Goal: Ask a question

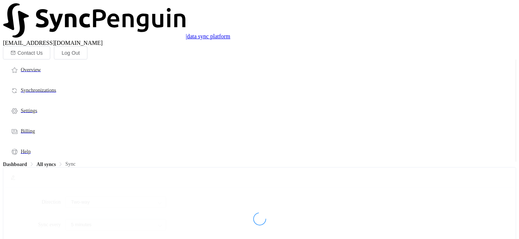
type input "15 minutes"
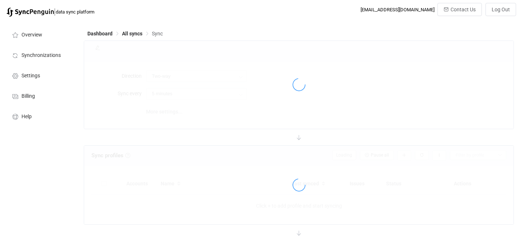
type input "15 minutes"
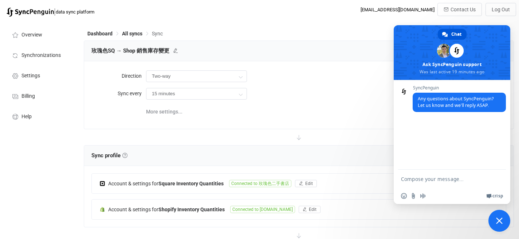
click at [510, 227] on div at bounding box center [299, 235] width 430 height 16
click at [502, 223] on span "Close chat" at bounding box center [499, 220] width 7 height 7
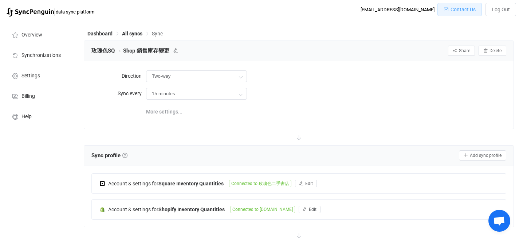
click at [463, 15] on button "Contact Us" at bounding box center [459, 9] width 44 height 13
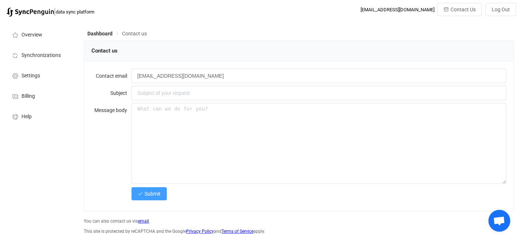
click at [33, 10] on img at bounding box center [30, 12] width 47 height 9
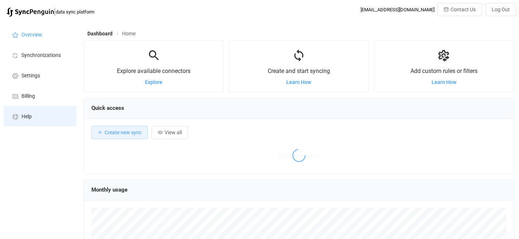
scroll to position [364097, 363808]
click at [21, 119] on li "Help" at bounding box center [40, 116] width 73 height 20
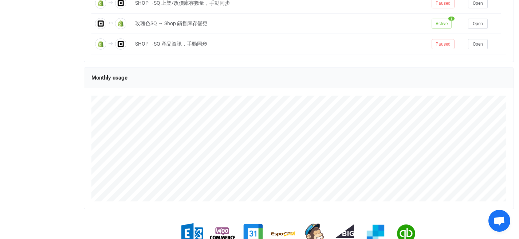
scroll to position [143, 0]
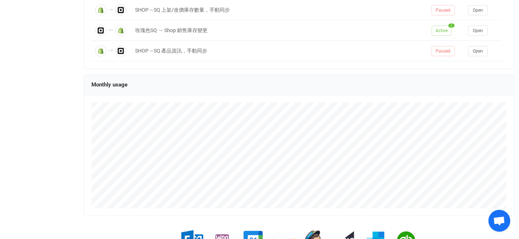
click at [499, 225] on span "Open chat" at bounding box center [499, 221] width 12 height 10
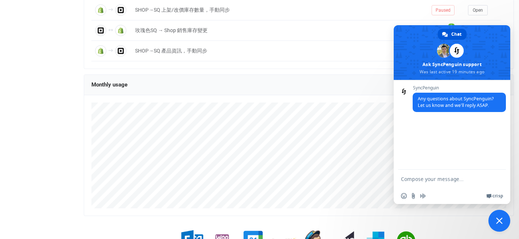
click at [494, 196] on span "Crisp" at bounding box center [497, 196] width 11 height 6
click at [445, 103] on span "Any questions about SyncPenguin? Let us know and we'll reply ASAP." at bounding box center [456, 101] width 76 height 13
click at [454, 33] on span "Chat" at bounding box center [456, 34] width 10 height 11
click at [458, 72] on span at bounding box center [452, 52] width 117 height 55
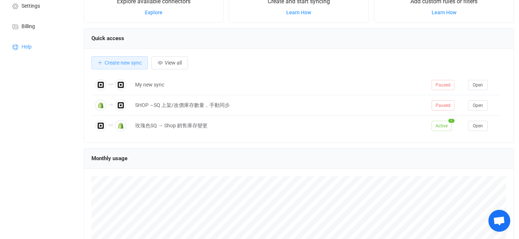
scroll to position [0, 0]
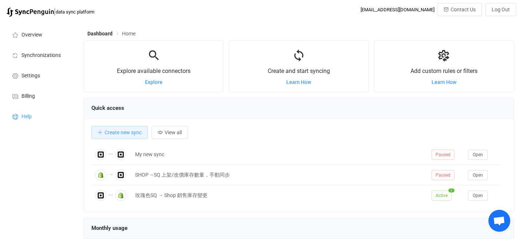
click at [497, 213] on span "Open chat" at bounding box center [499, 220] width 22 height 22
